Goal: Information Seeking & Learning: Understand process/instructions

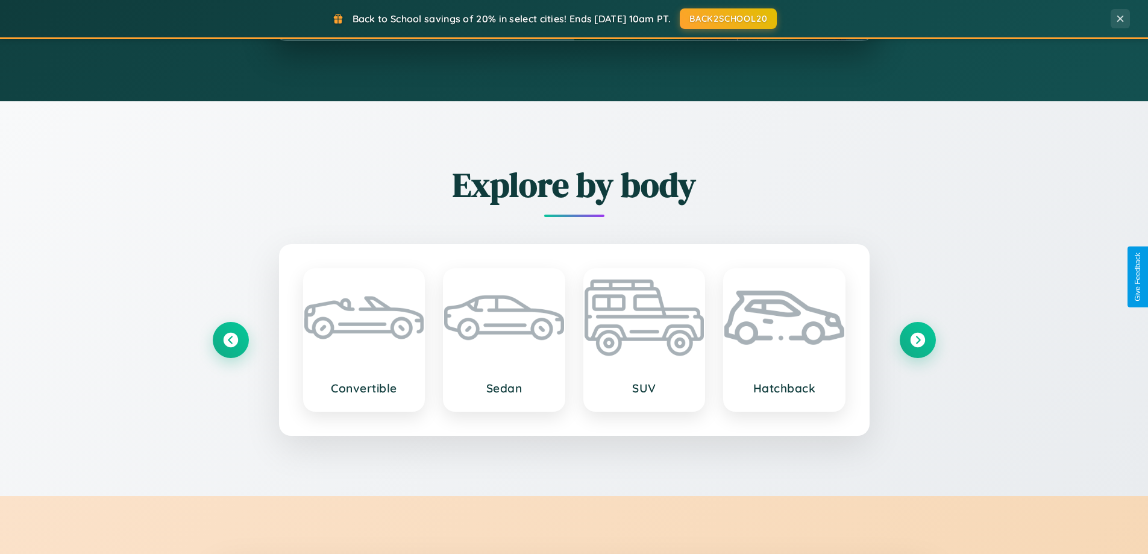
scroll to position [2319, 0]
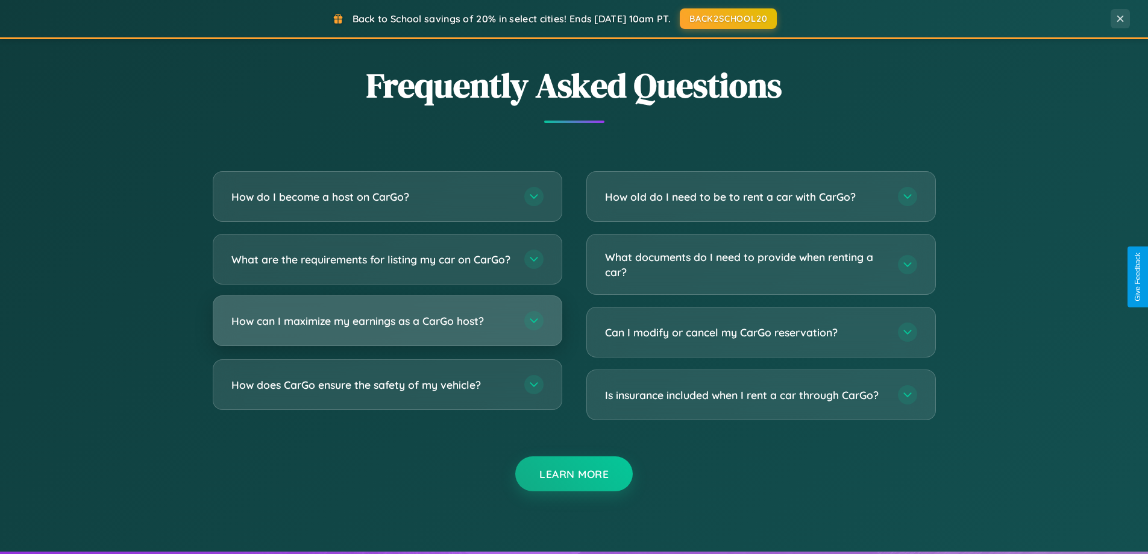
click at [387, 328] on h3 "How can I maximize my earnings as a CarGo host?" at bounding box center [371, 320] width 281 height 15
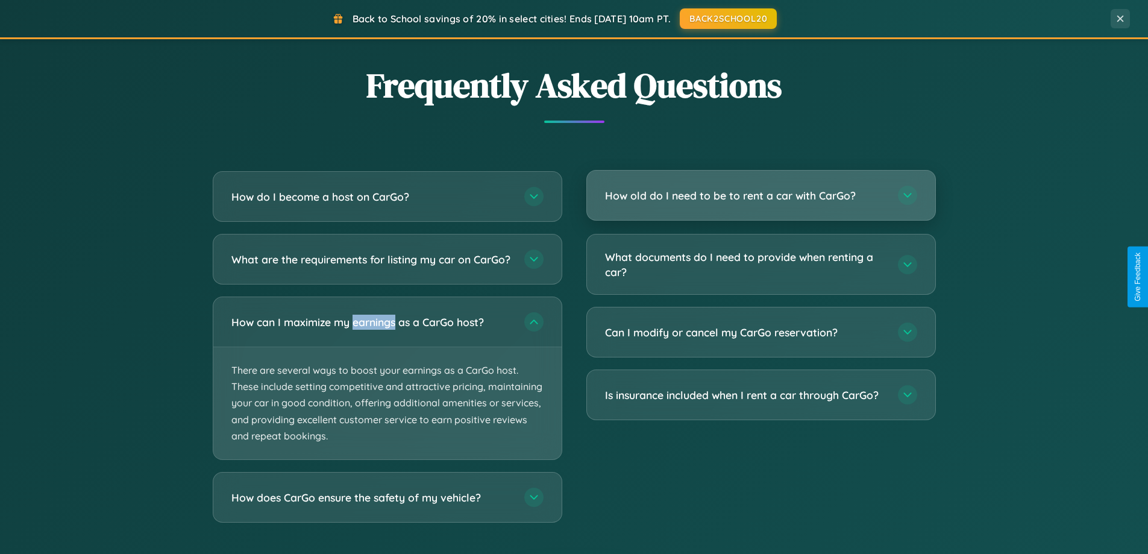
click at [761, 196] on h3 "How old do I need to be to rent a car with CarGo?" at bounding box center [745, 195] width 281 height 15
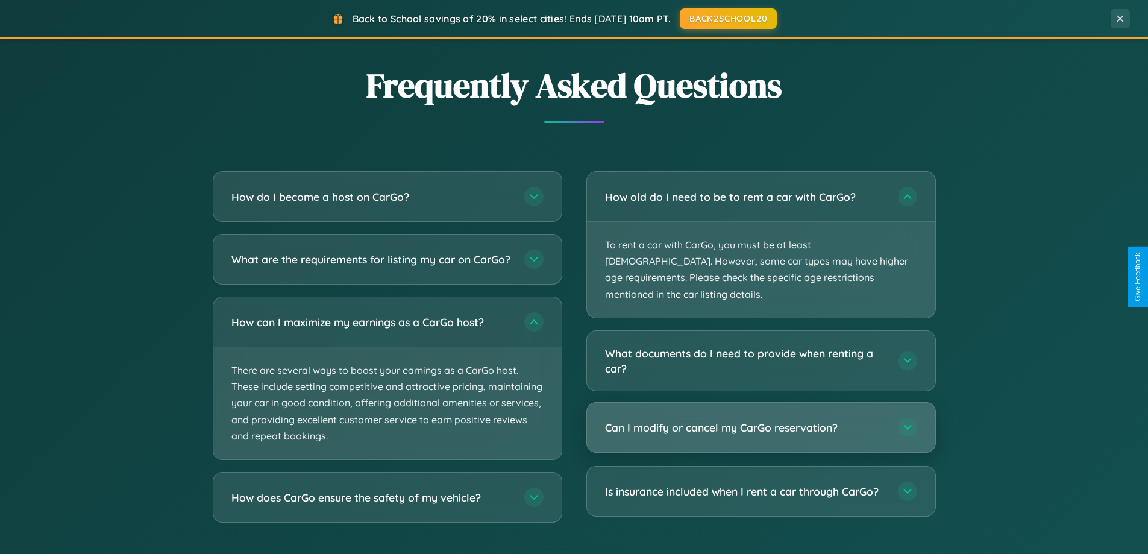
click at [761, 420] on h3 "Can I modify or cancel my CarGo reservation?" at bounding box center [745, 427] width 281 height 15
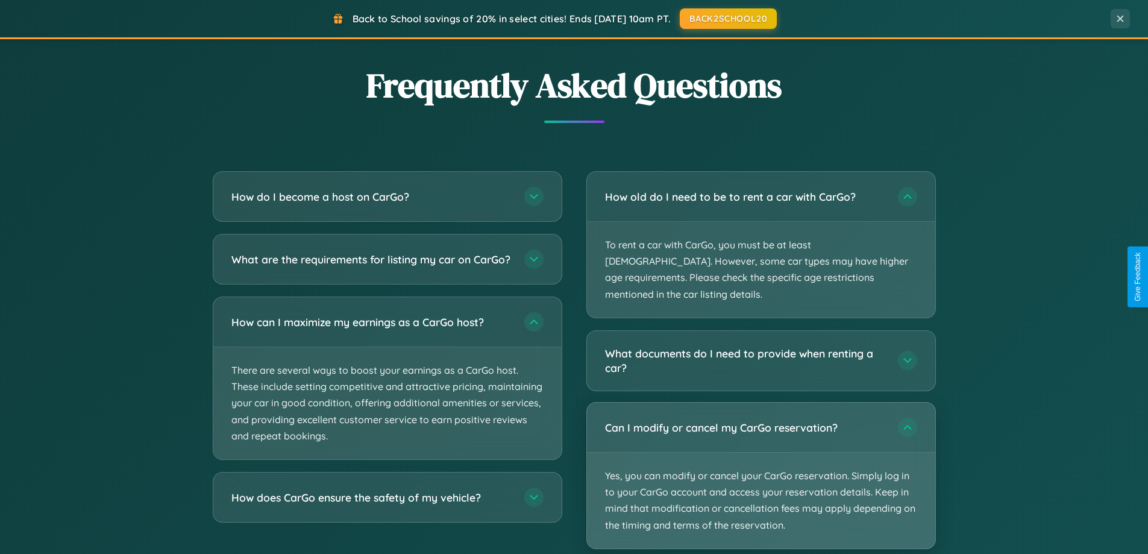
click at [761, 459] on p "Yes, you can modify or cancel your CarGo reservation. Simply log in to your Car…" at bounding box center [761, 501] width 348 height 96
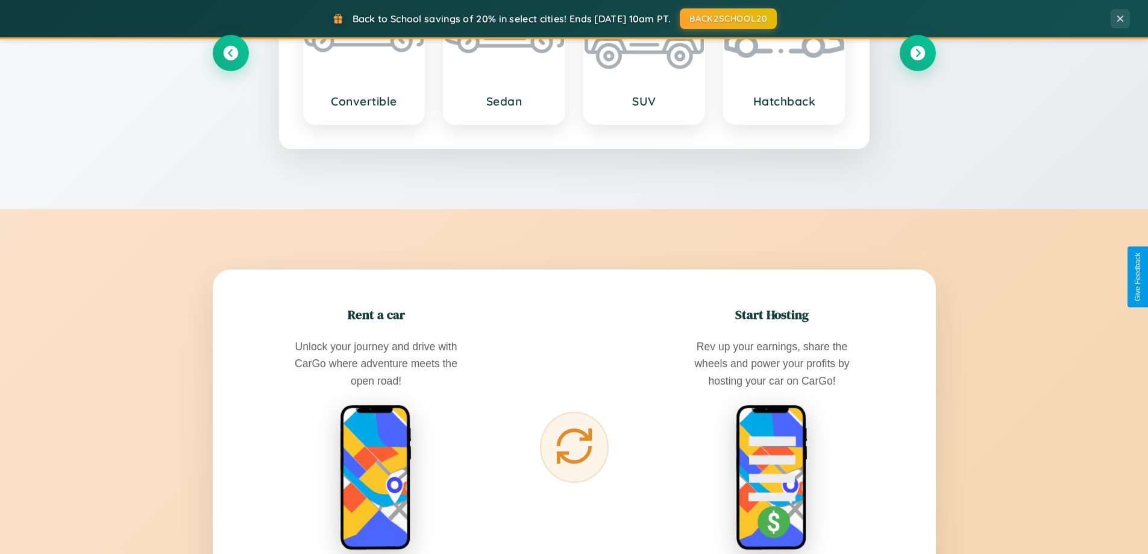
scroll to position [890, 0]
